Goal: Information Seeking & Learning: Learn about a topic

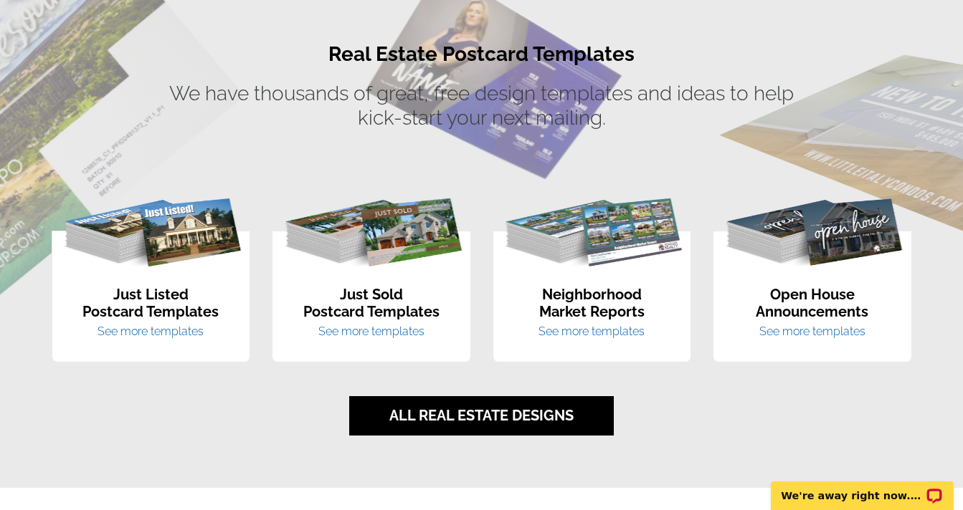
scroll to position [883, 0]
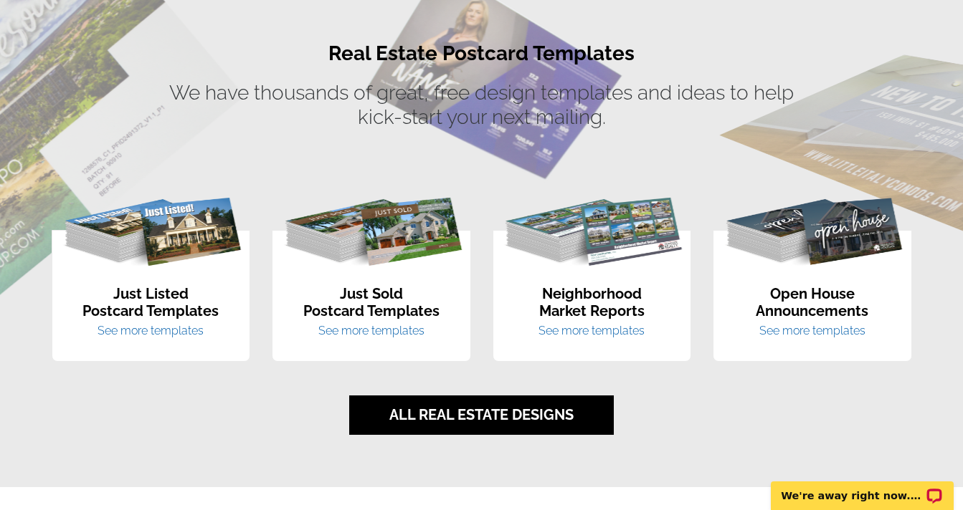
click at [372, 330] on link "See more templates" at bounding box center [371, 331] width 106 height 14
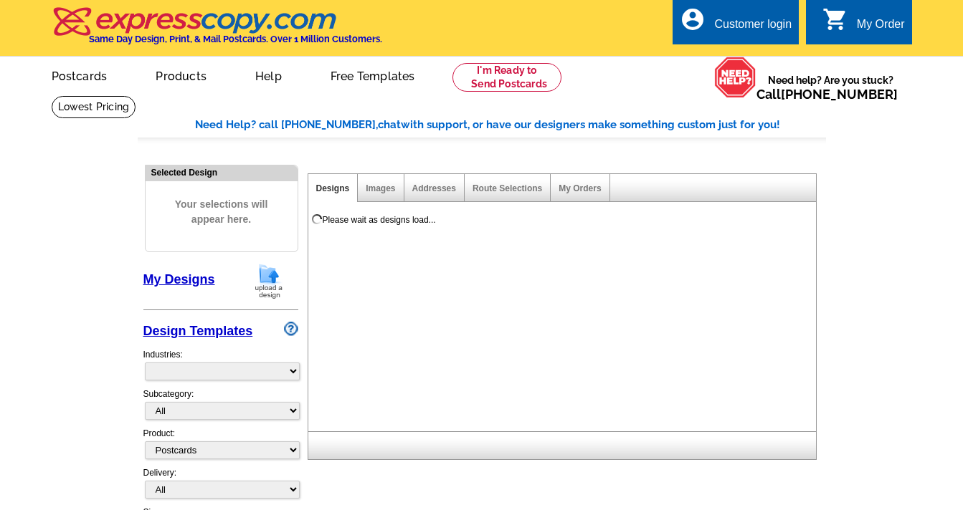
select select "1"
select select "2"
select select "785"
select select "789"
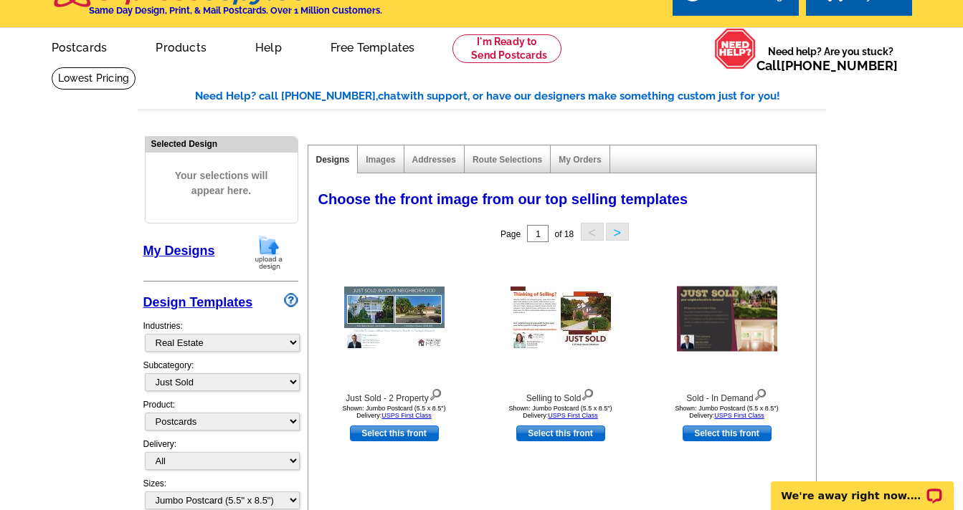
scroll to position [29, 0]
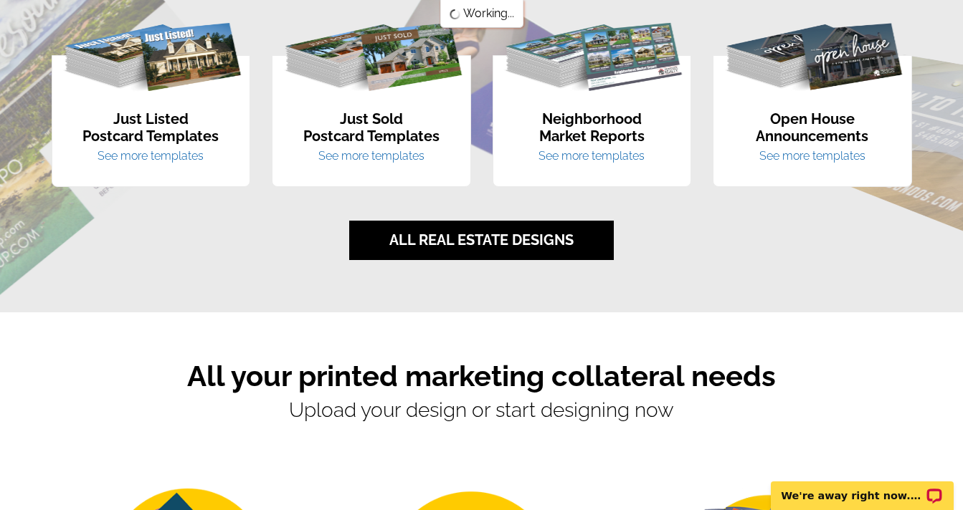
scroll to position [1314, 0]
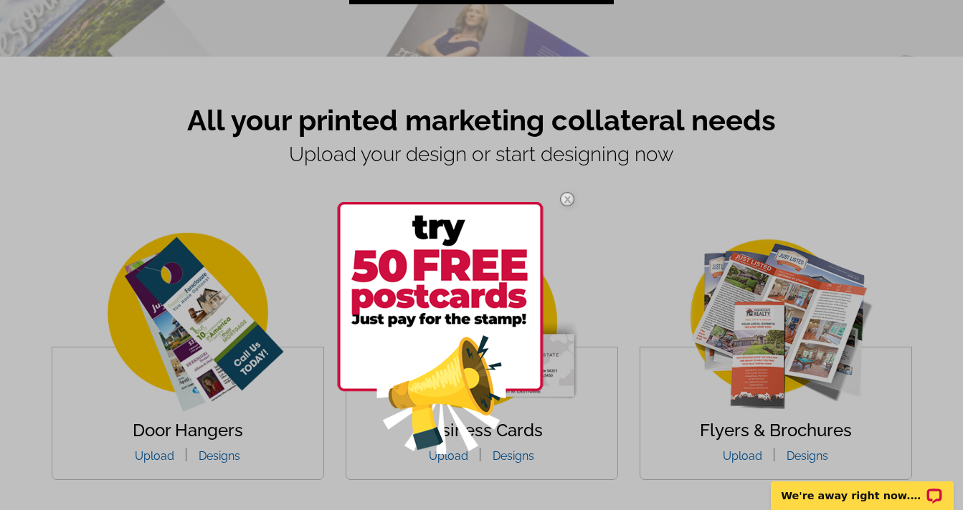
click at [561, 206] on img at bounding box center [567, 200] width 42 height 42
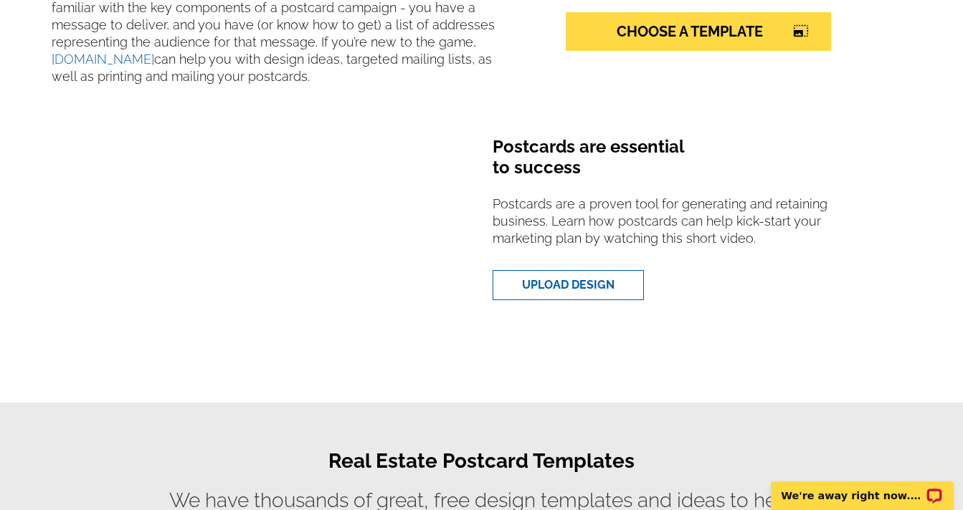
scroll to position [0, 0]
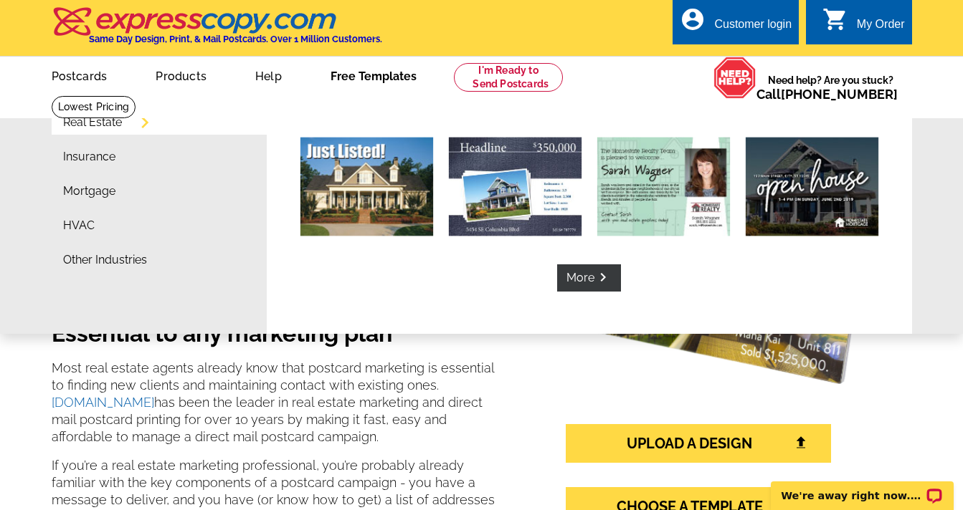
click at [371, 82] on link "Free Templates" at bounding box center [374, 75] width 132 height 34
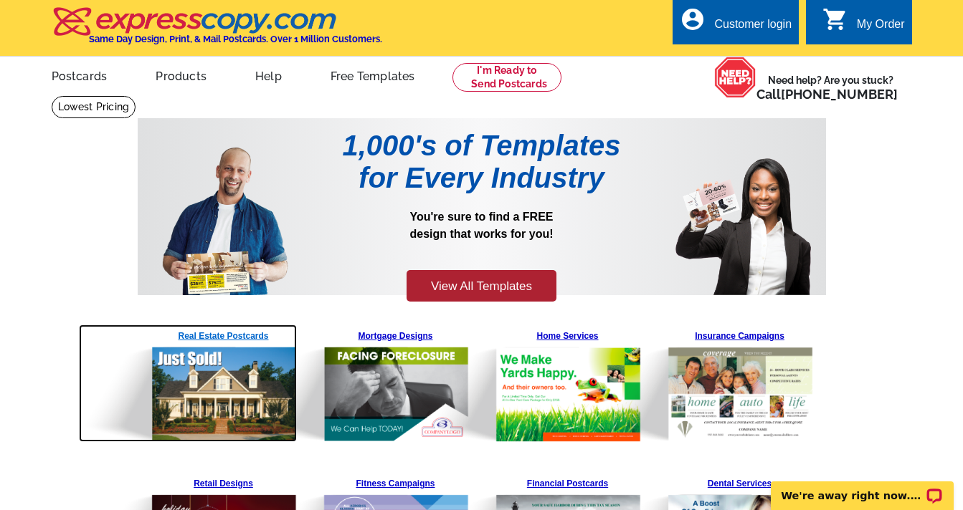
click at [213, 337] on link "Real Estate Postcards" at bounding box center [223, 384] width 151 height 118
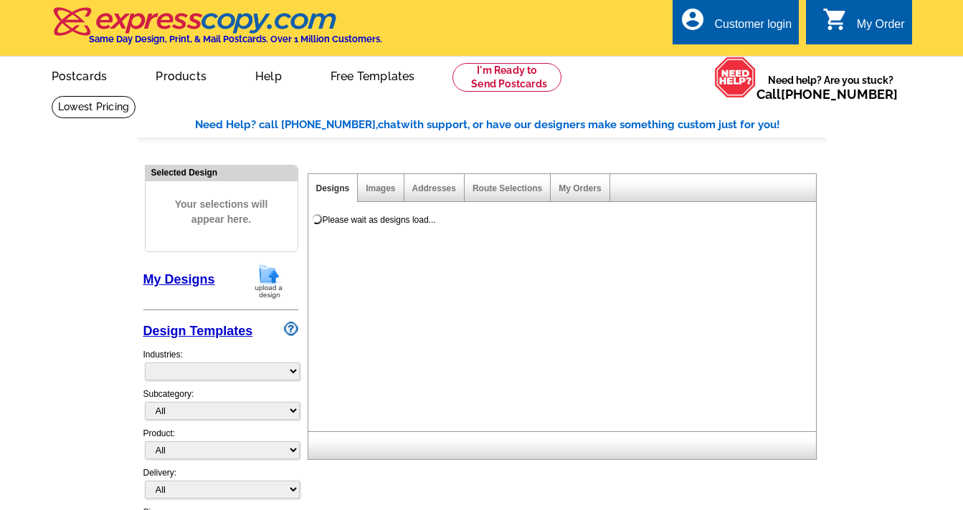
select select "785"
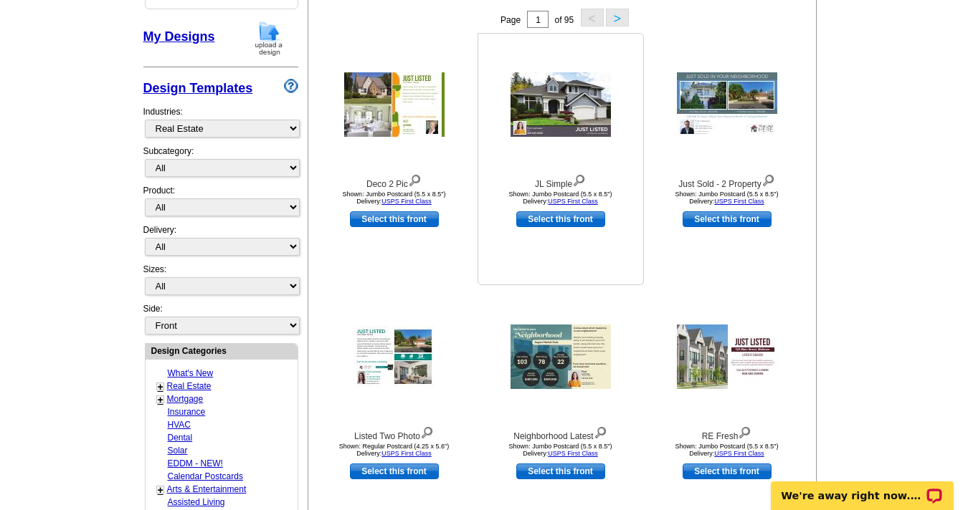
scroll to position [244, 0]
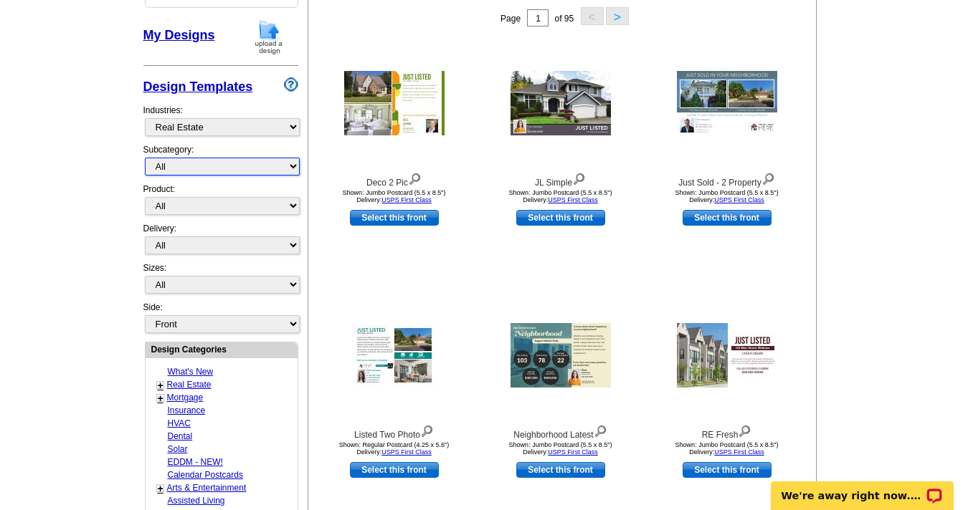
click at [294, 171] on select "All RE/MAX® Referrals [PERSON_NAME]® Berkshire Hathaway Home Services Century 2…" at bounding box center [222, 167] width 155 height 18
select select "789"
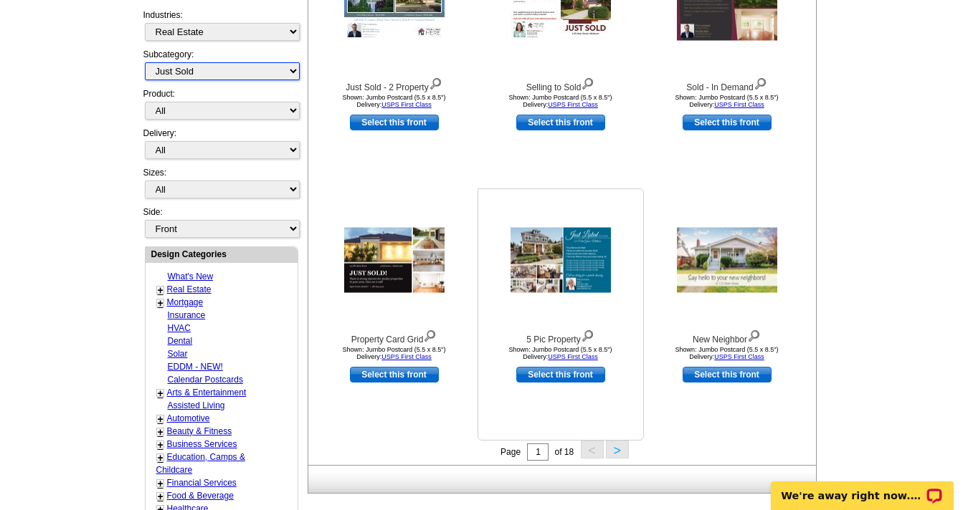
scroll to position [341, 0]
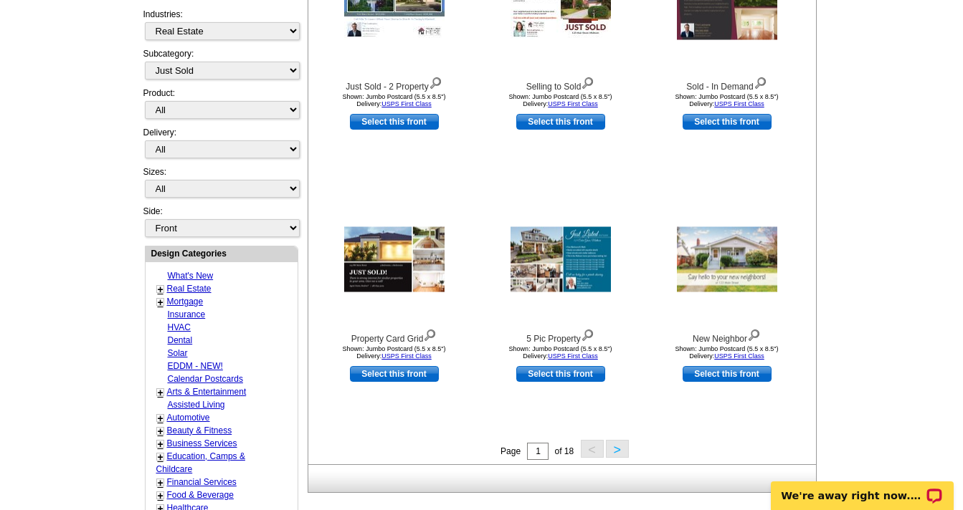
click at [614, 450] on button ">" at bounding box center [617, 449] width 23 height 18
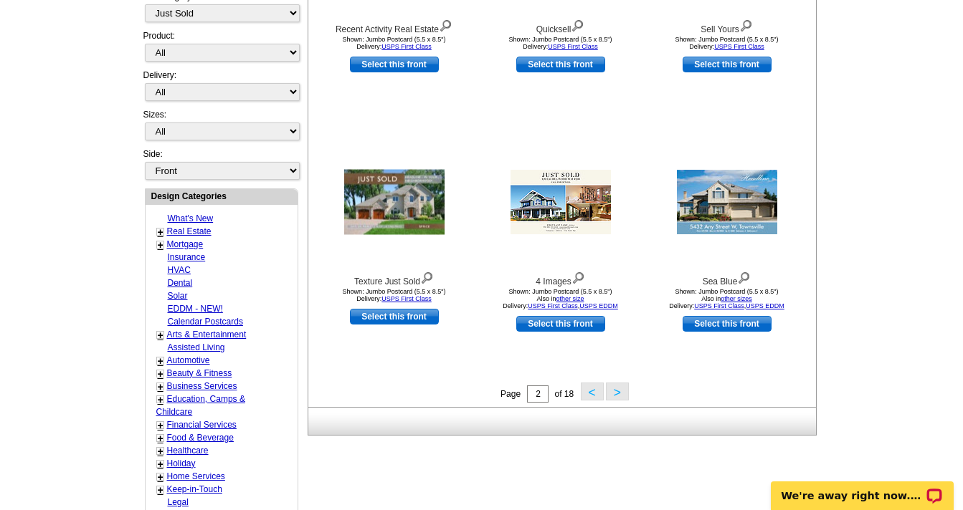
scroll to position [417, 0]
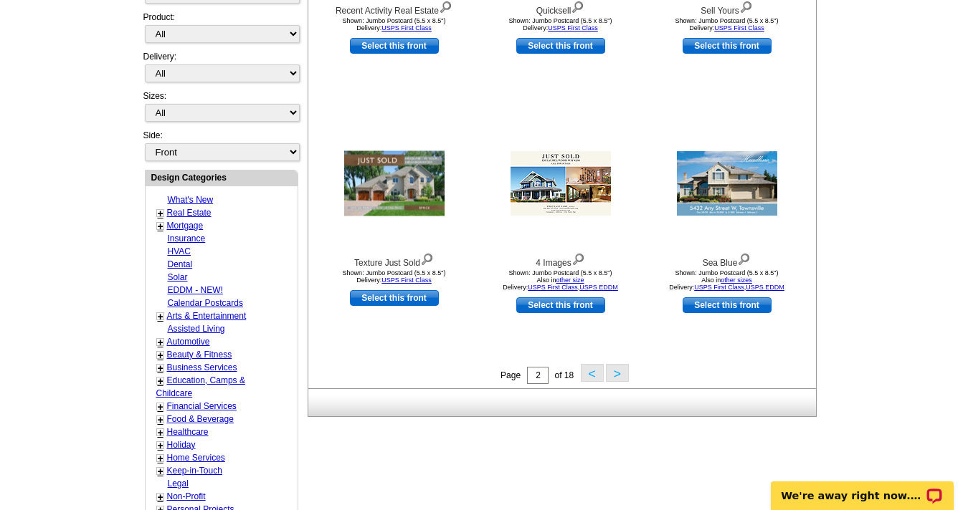
click at [617, 374] on button ">" at bounding box center [617, 373] width 23 height 18
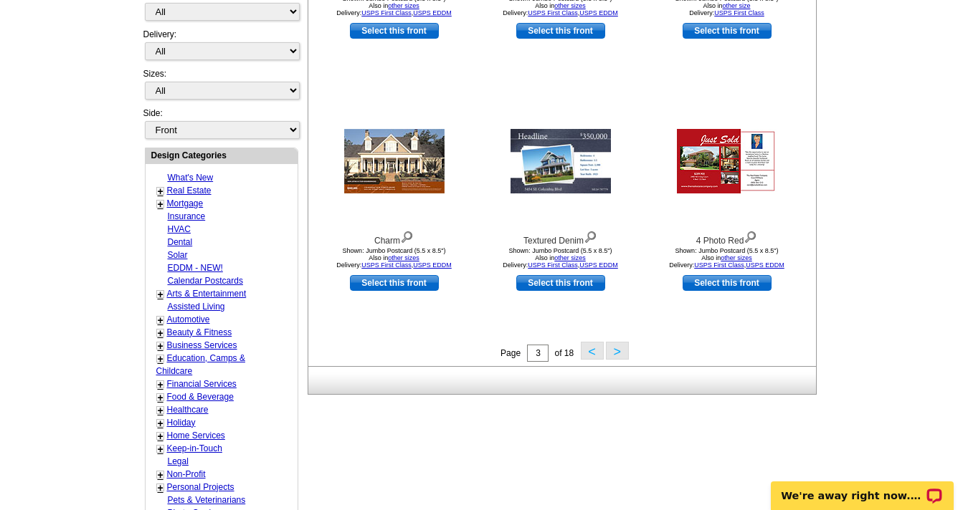
scroll to position [439, 0]
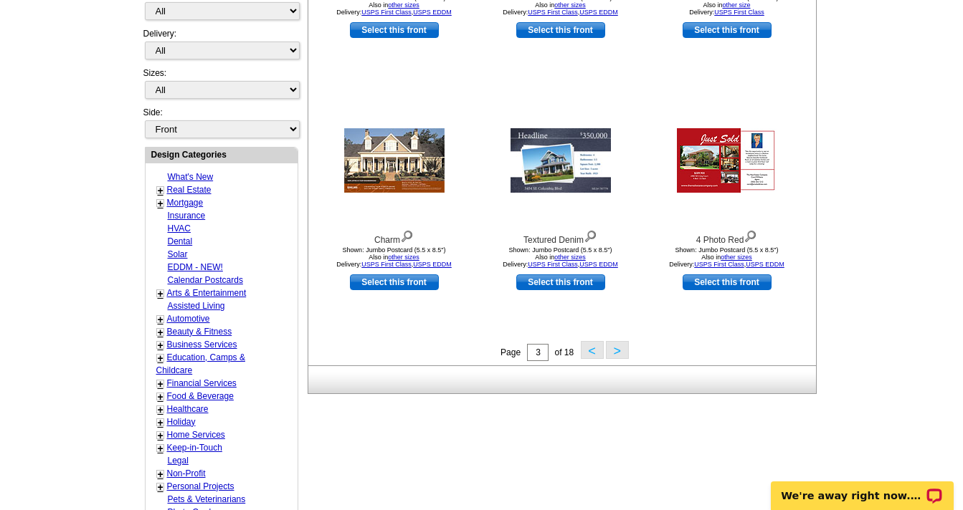
click at [618, 353] on button ">" at bounding box center [617, 350] width 23 height 18
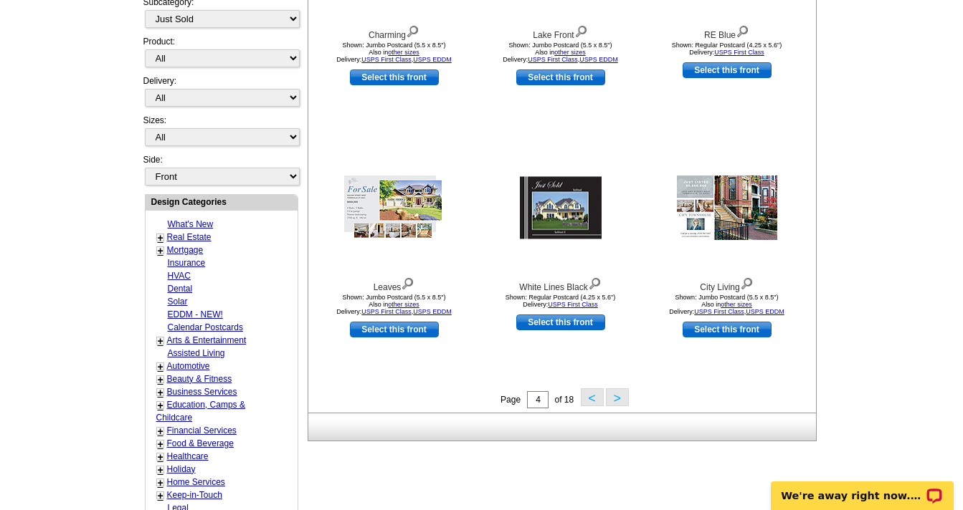
scroll to position [407, 0]
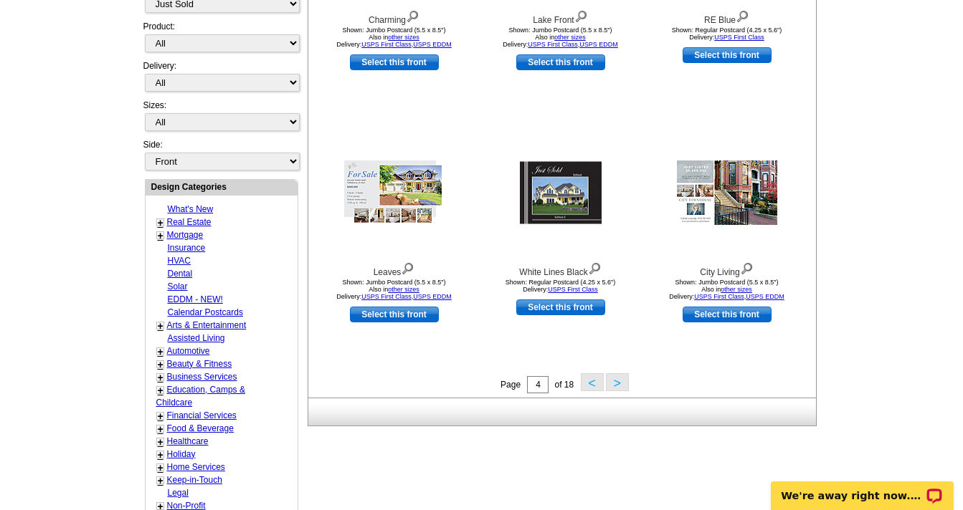
click at [616, 384] on button ">" at bounding box center [617, 383] width 23 height 18
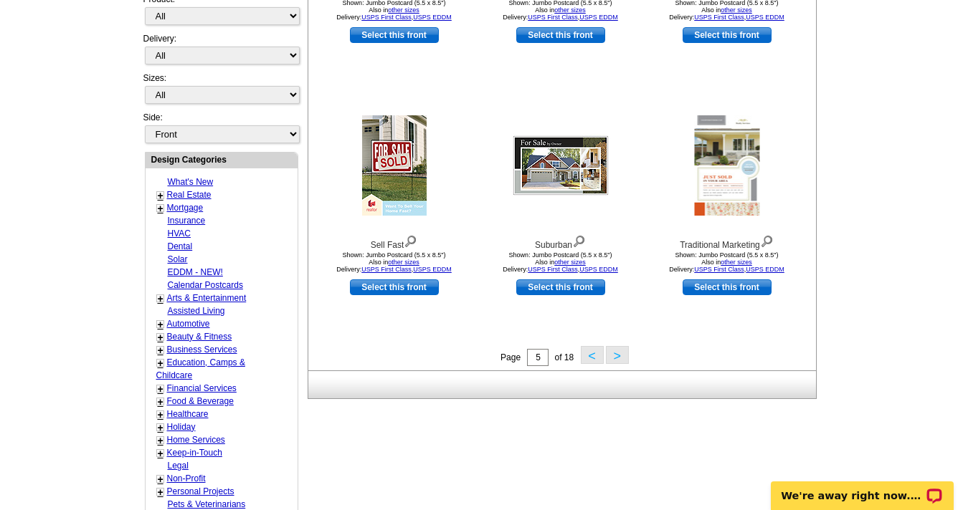
scroll to position [436, 0]
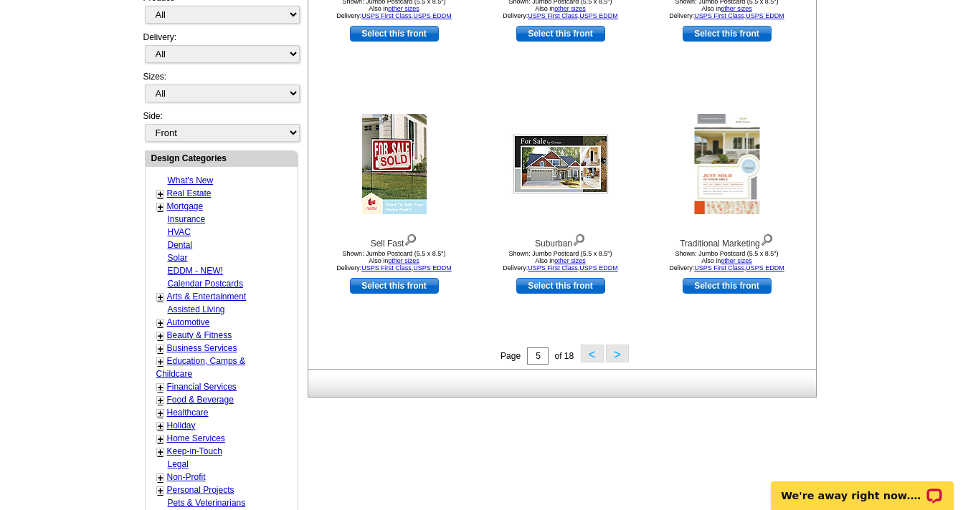
click at [614, 354] on button ">" at bounding box center [617, 354] width 23 height 18
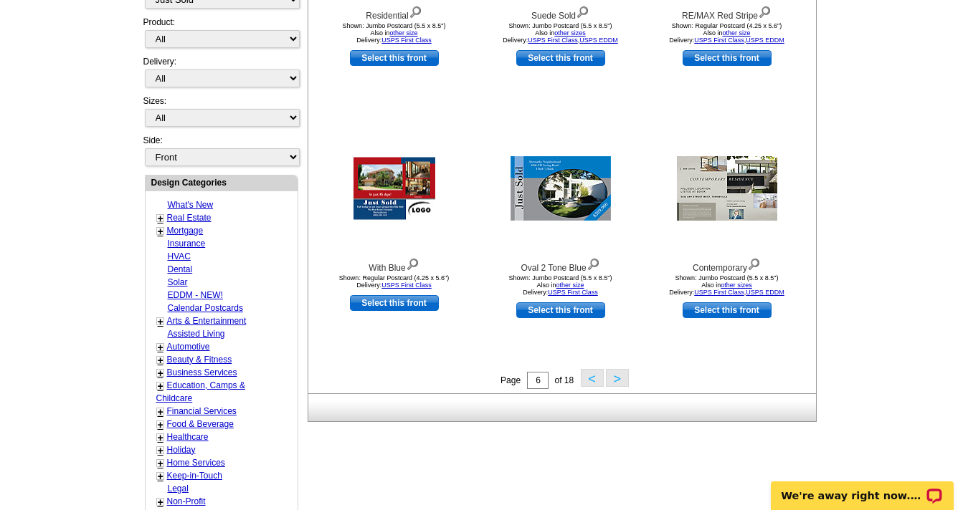
scroll to position [412, 0]
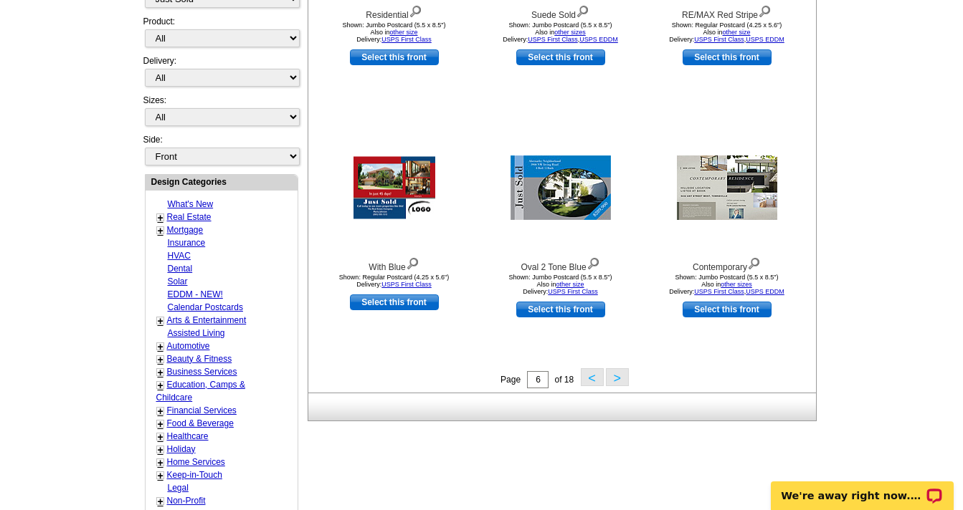
click at [620, 386] on button ">" at bounding box center [617, 378] width 23 height 18
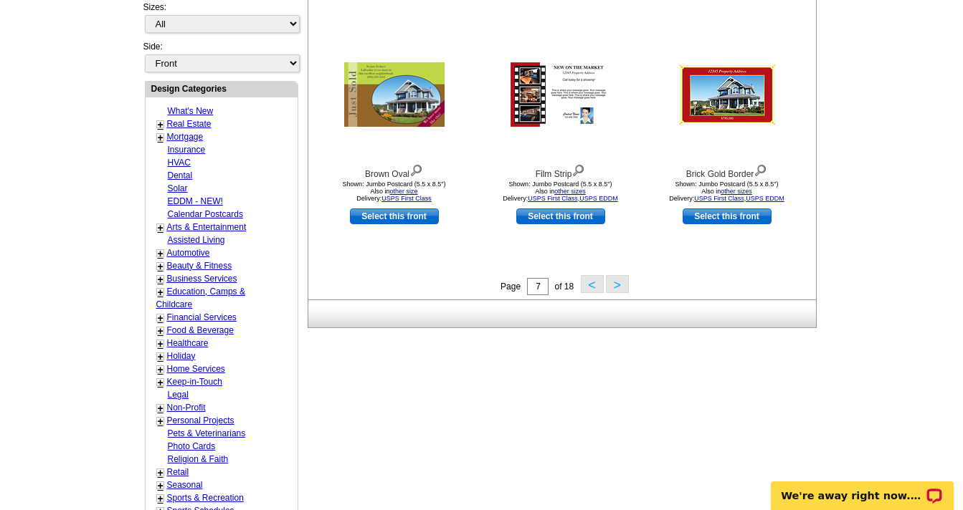
scroll to position [508, 0]
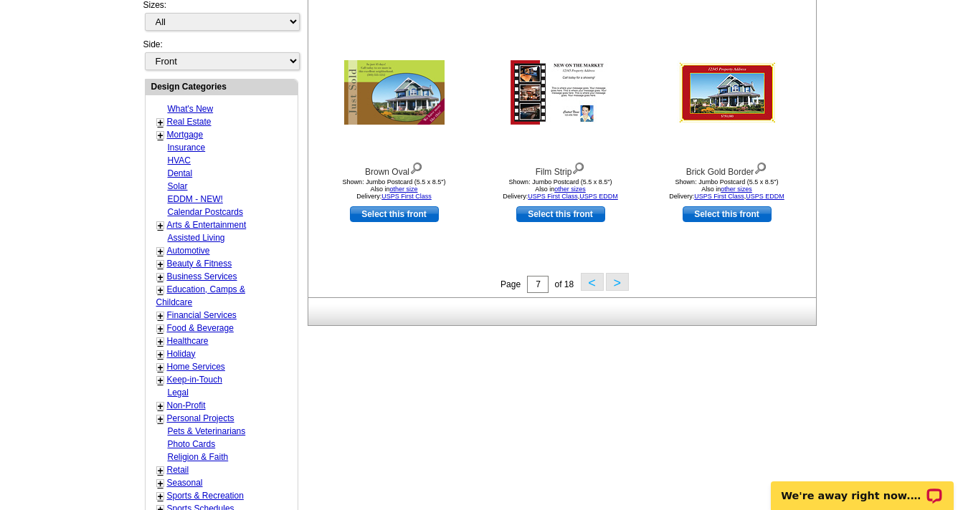
click at [619, 285] on button ">" at bounding box center [617, 282] width 23 height 18
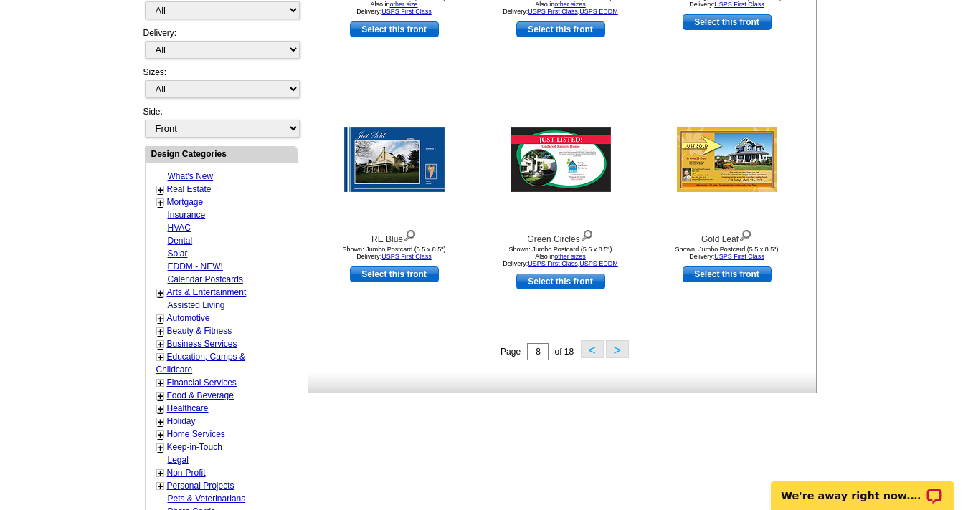
scroll to position [441, 0]
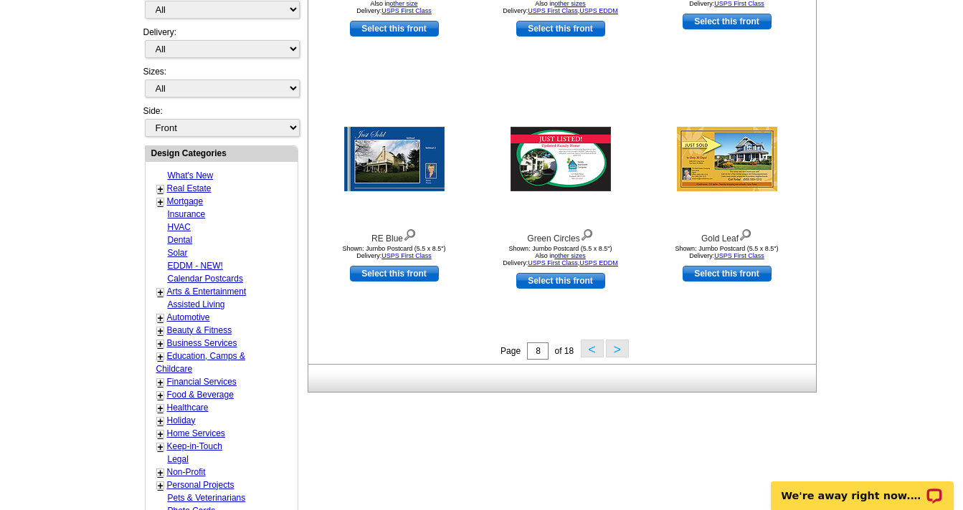
click at [614, 350] on button ">" at bounding box center [617, 349] width 23 height 18
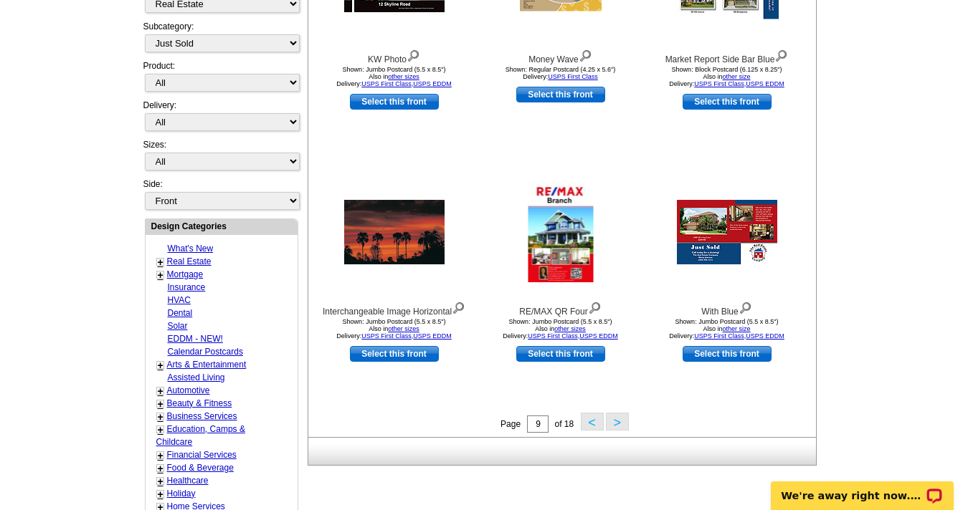
scroll to position [369, 0]
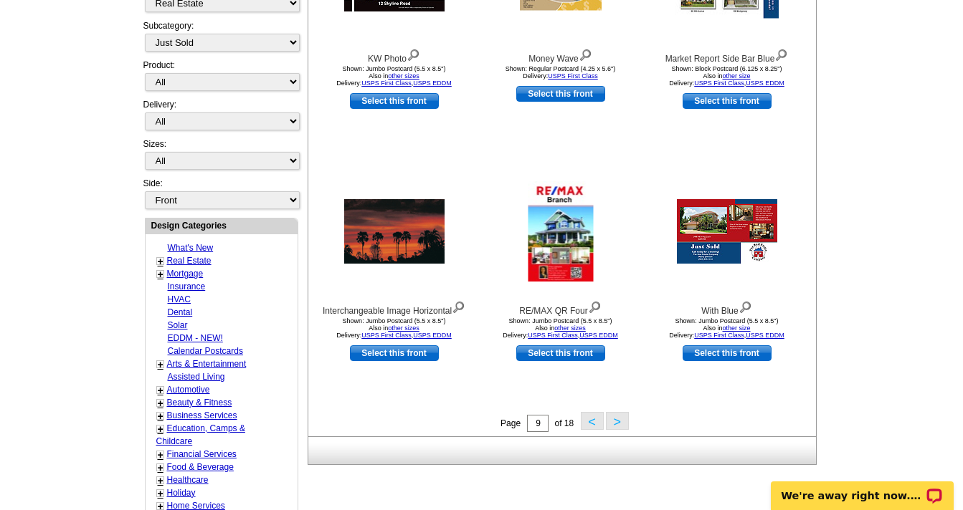
click at [622, 420] on button ">" at bounding box center [617, 421] width 23 height 18
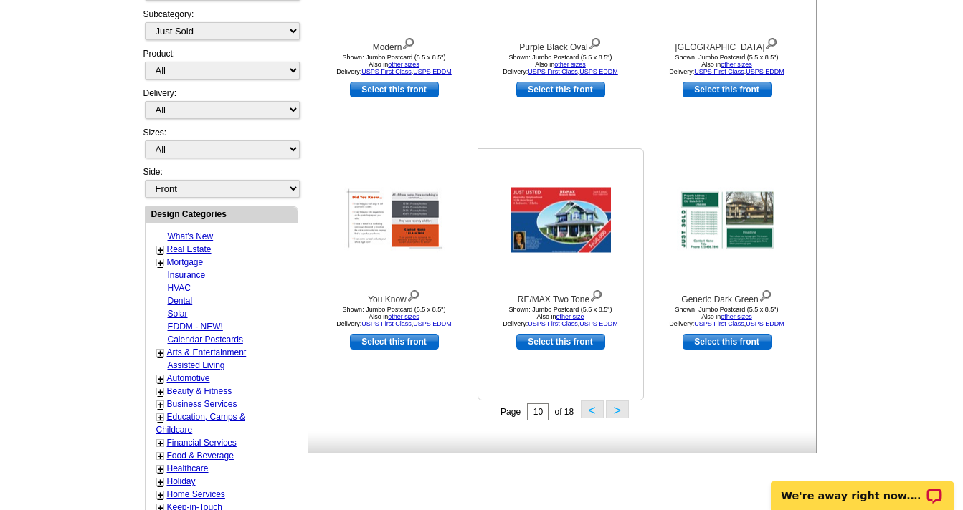
scroll to position [385, 0]
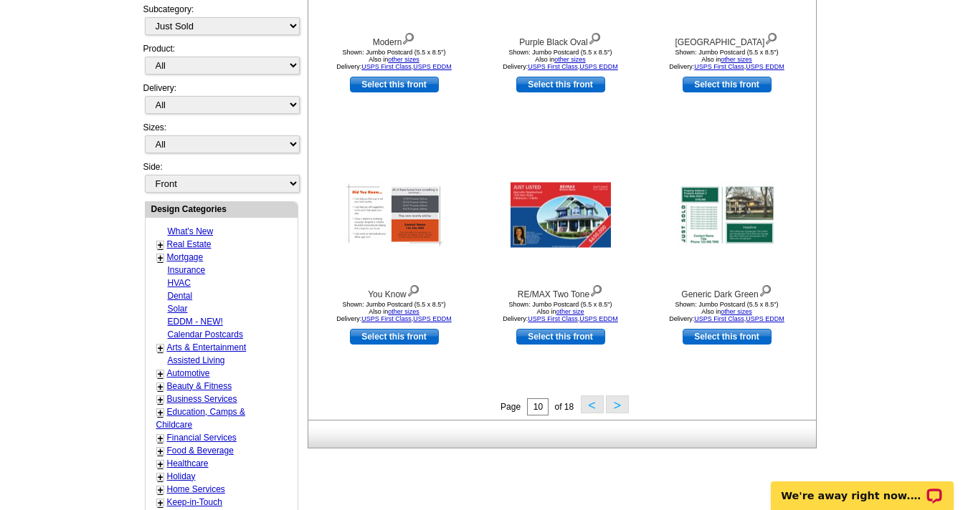
click at [620, 410] on button ">" at bounding box center [617, 405] width 23 height 18
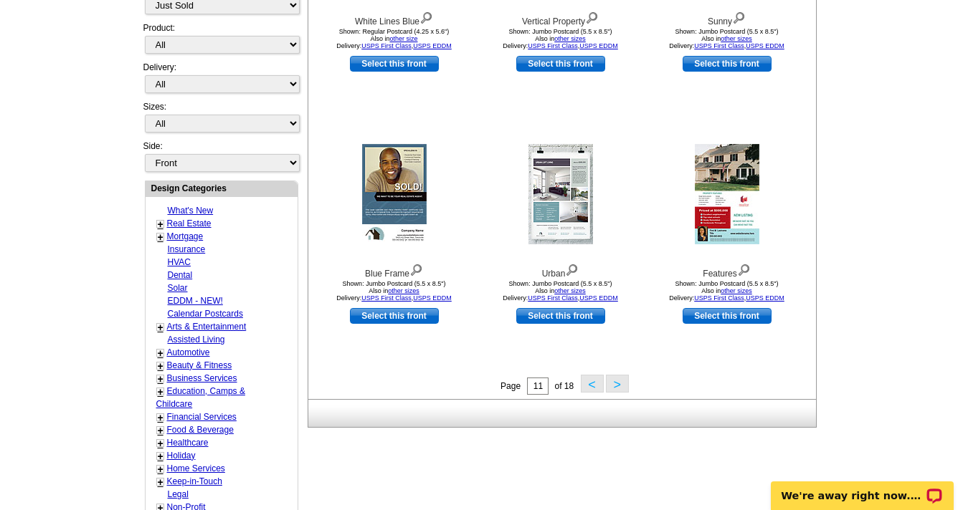
scroll to position [407, 0]
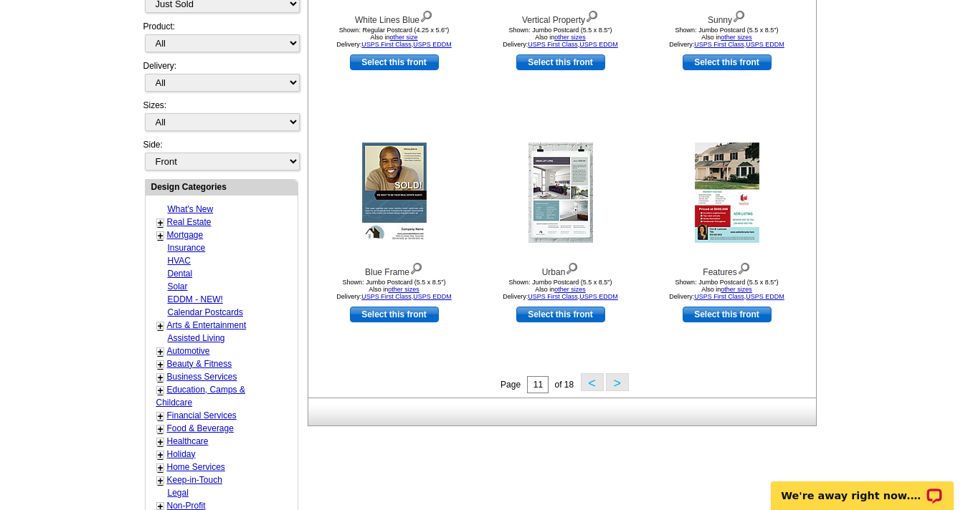
click at [620, 387] on button ">" at bounding box center [617, 383] width 23 height 18
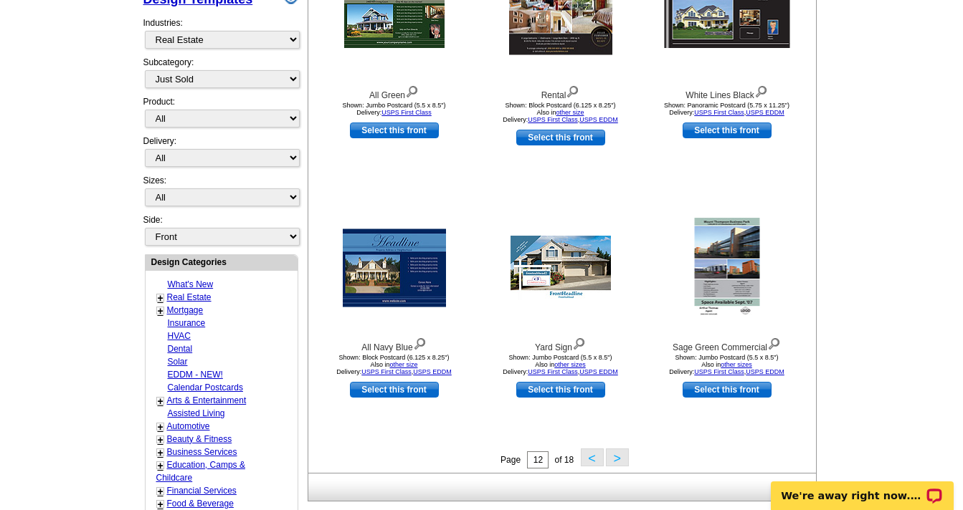
scroll to position [367, 0]
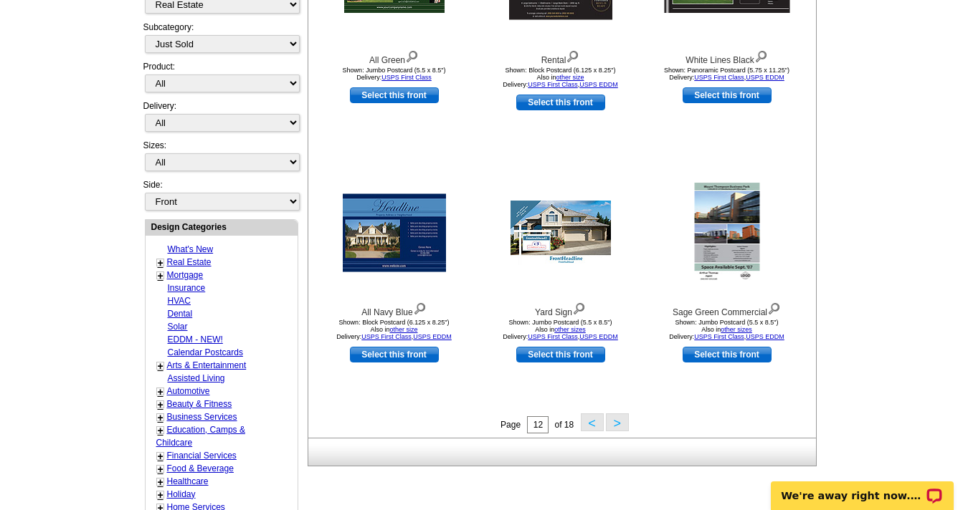
click at [619, 419] on button ">" at bounding box center [617, 423] width 23 height 18
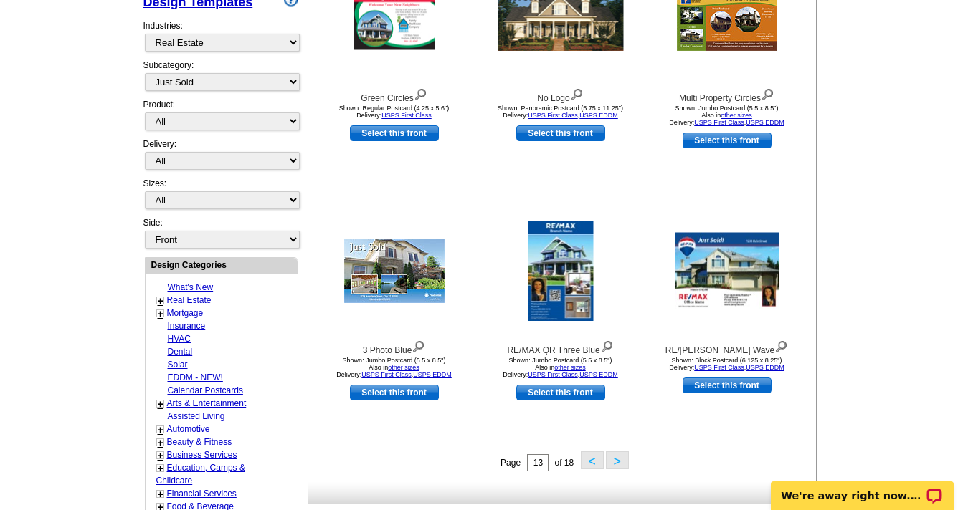
scroll to position [331, 0]
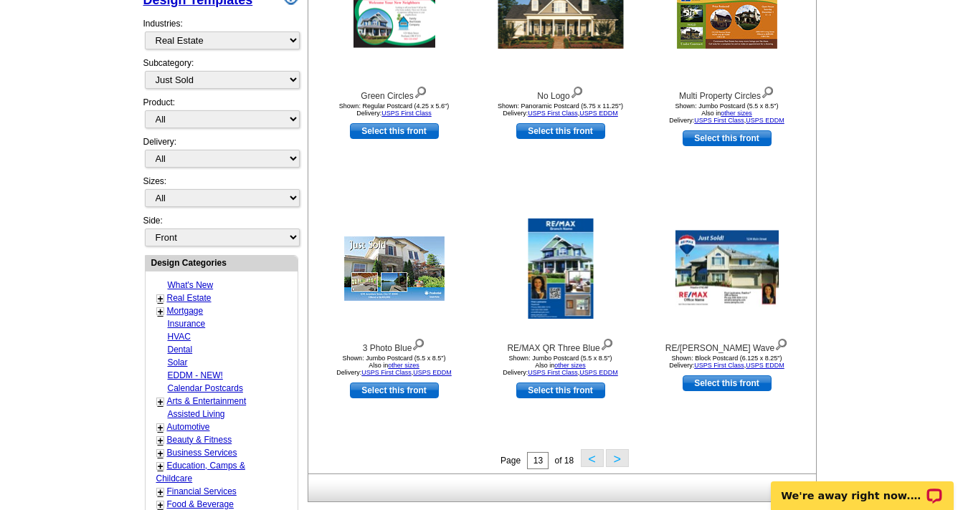
click at [617, 465] on button ">" at bounding box center [617, 459] width 23 height 18
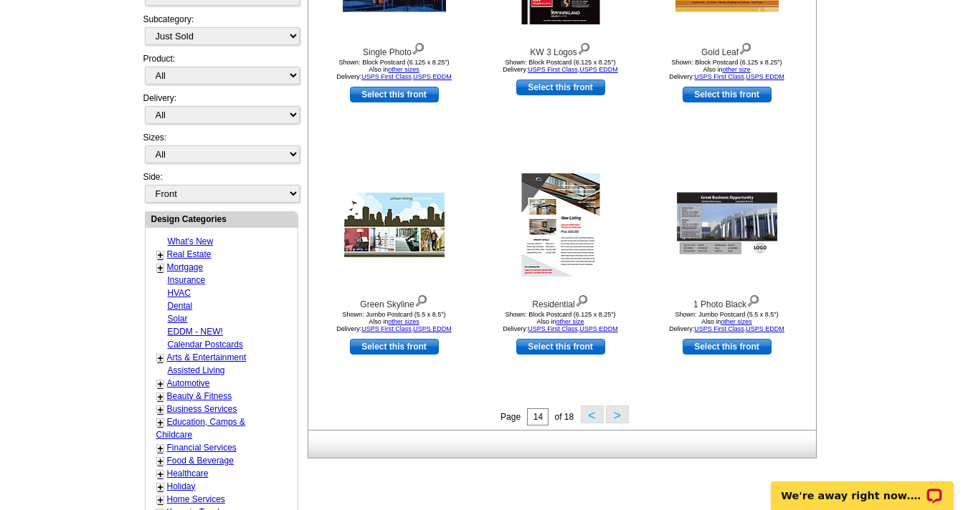
scroll to position [376, 0]
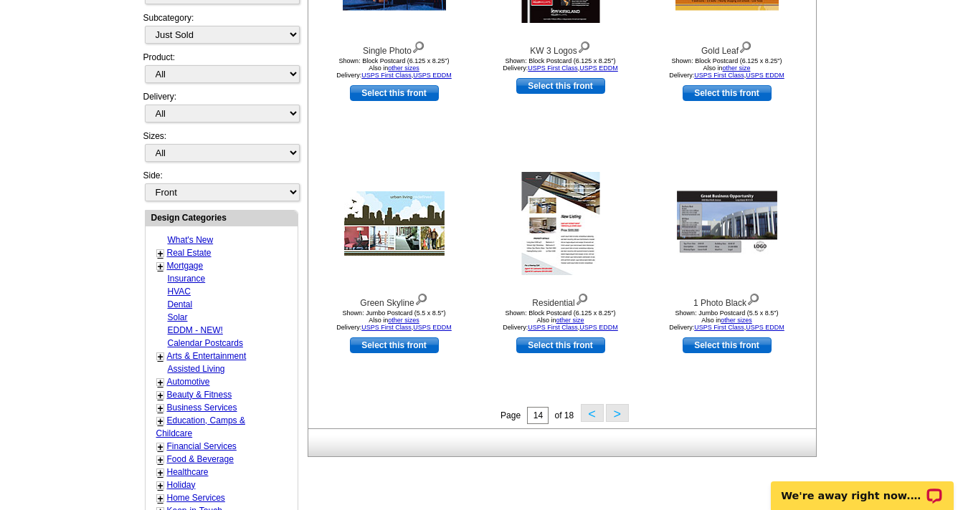
click at [621, 414] on button ">" at bounding box center [617, 413] width 23 height 18
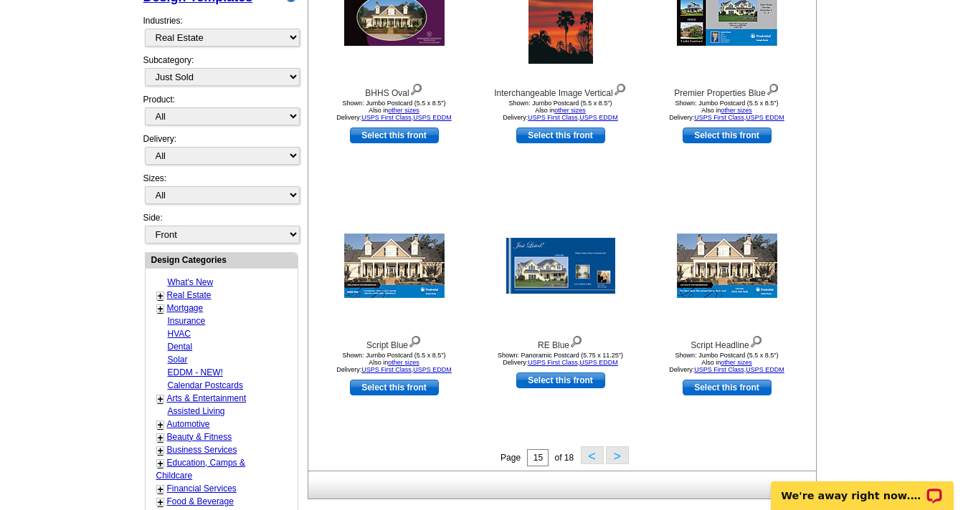
scroll to position [363, 0]
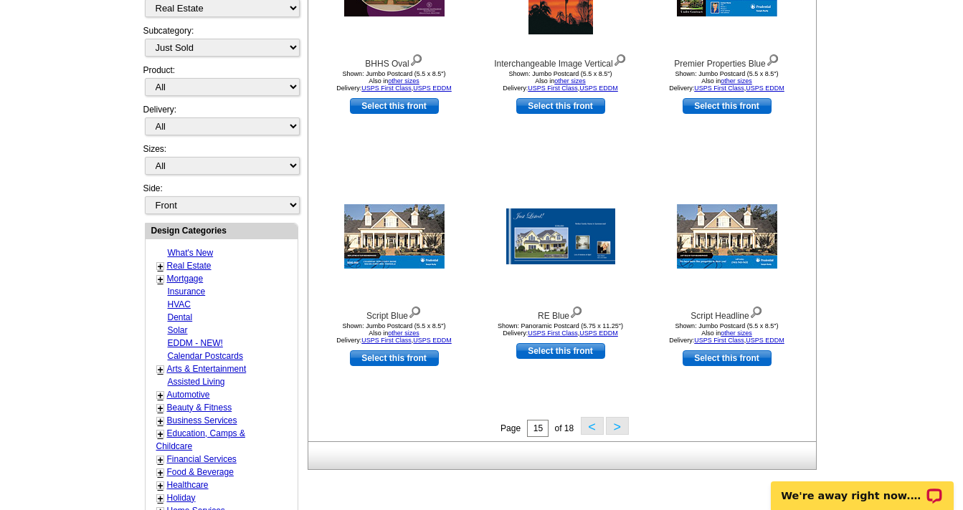
click at [622, 432] on button ">" at bounding box center [617, 426] width 23 height 18
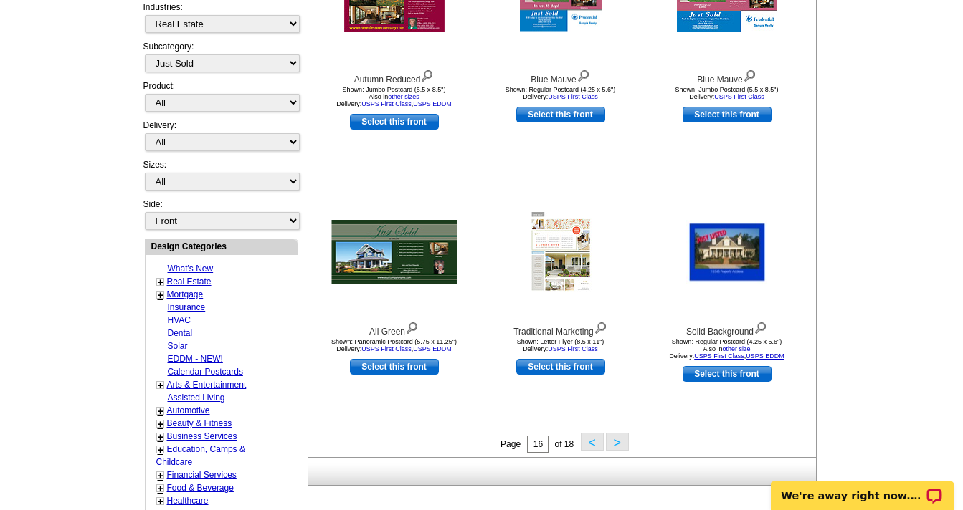
scroll to position [348, 0]
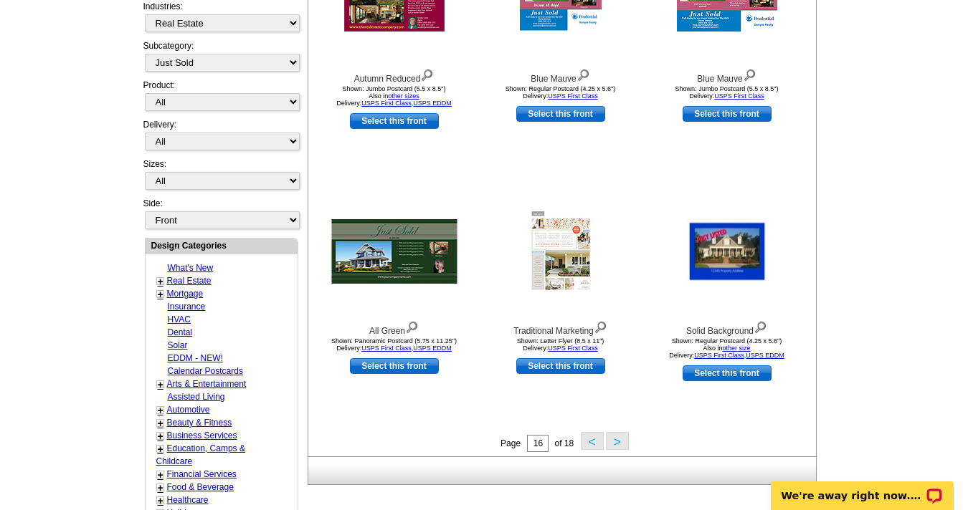
click at [619, 443] on button ">" at bounding box center [617, 441] width 23 height 18
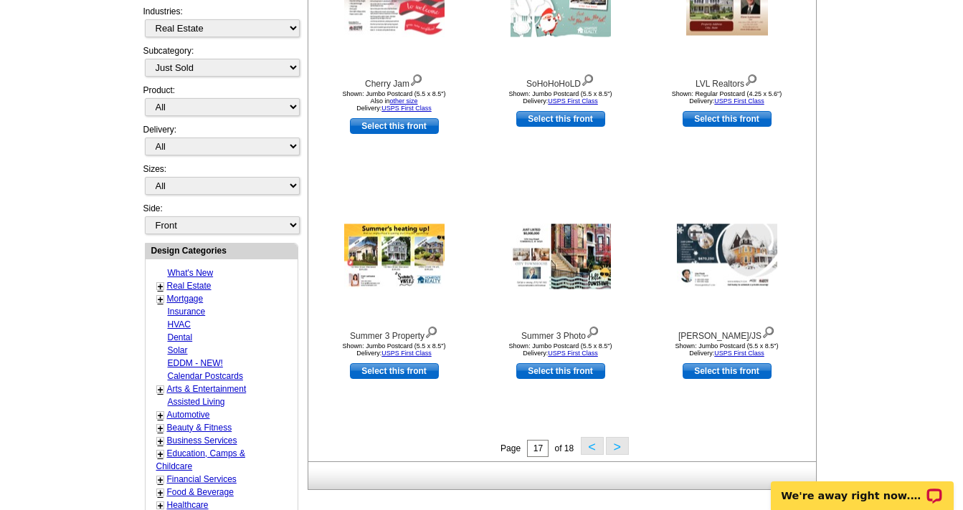
scroll to position [346, 0]
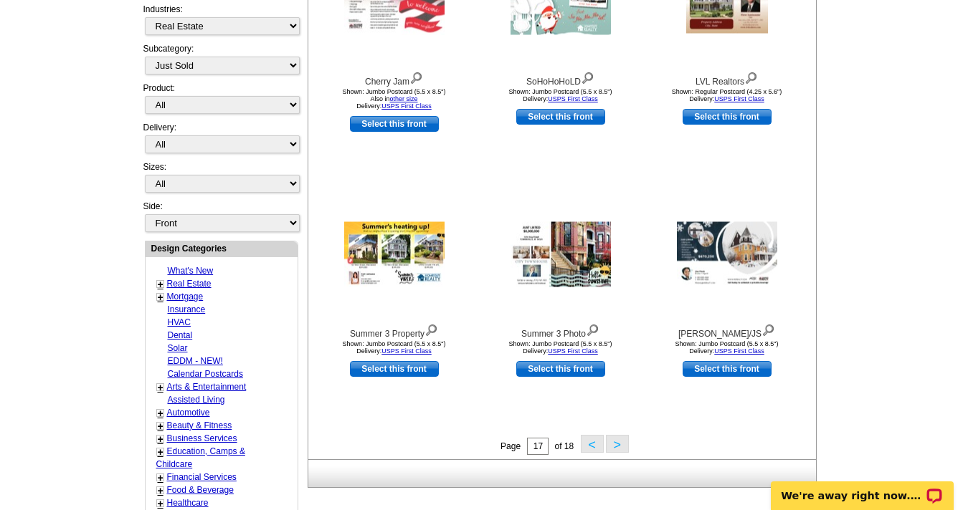
click at [622, 445] on button ">" at bounding box center [617, 444] width 23 height 18
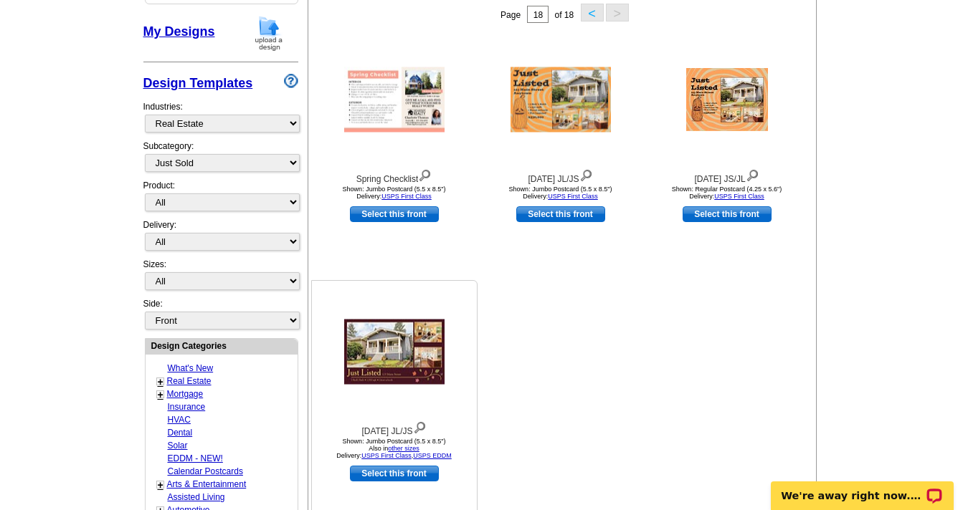
scroll to position [0, 0]
